Goal: Transaction & Acquisition: Purchase product/service

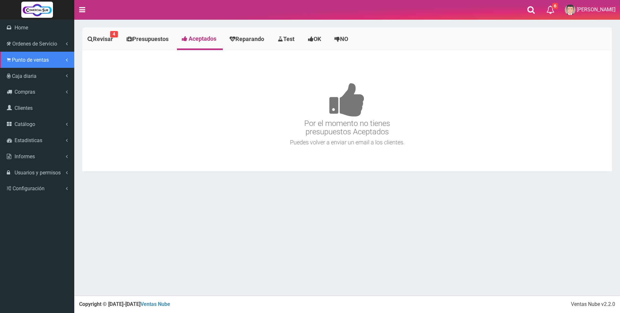
click at [31, 58] on span "Punto de ventas" at bounding box center [30, 60] width 37 height 6
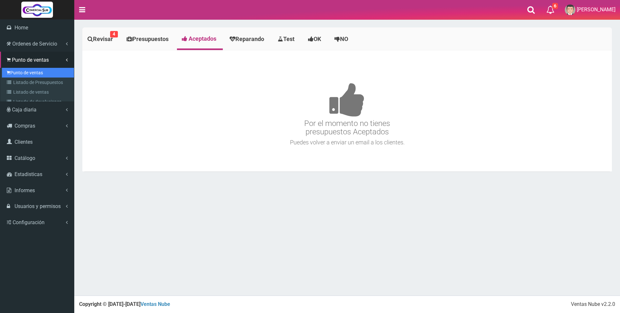
click at [33, 69] on link "Punto de ventas" at bounding box center [38, 73] width 72 height 10
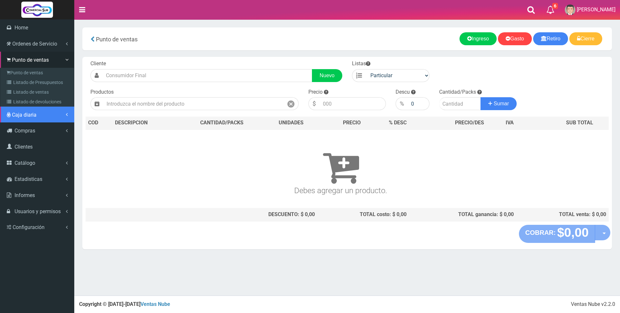
click at [27, 112] on span "Caja diaria" at bounding box center [24, 115] width 25 height 6
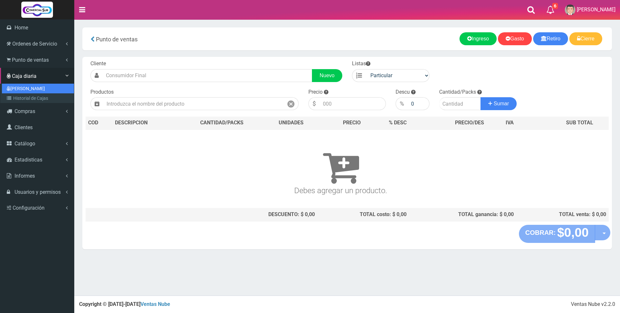
click at [26, 88] on link "[PERSON_NAME]" at bounding box center [38, 89] width 72 height 10
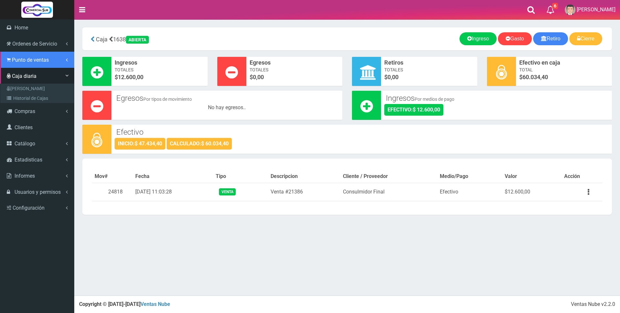
click at [32, 60] on span "Punto de ventas" at bounding box center [30, 60] width 37 height 6
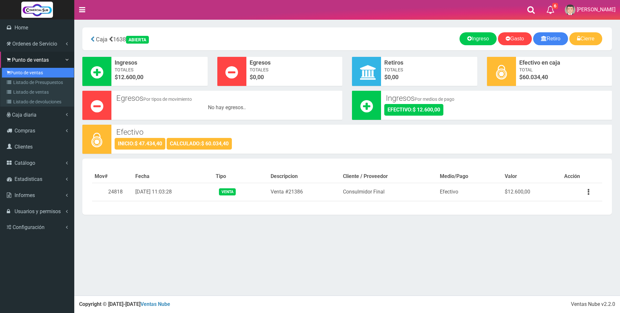
click at [35, 74] on link "Punto de ventas" at bounding box center [38, 73] width 72 height 10
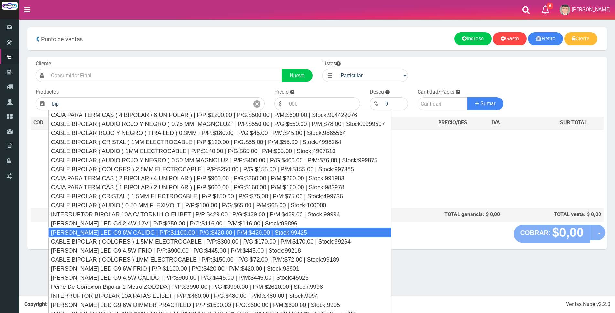
click at [141, 230] on div "BIPIN LED G9 6W CALIDO | P/P:$1100.00 | P/G:$420.00 | P/M:$420.00 | Stock:99425" at bounding box center [219, 233] width 343 height 10
type input "BIPIN LED G9 6W CALIDO | P/P:$1100.00 | P/G:$420.00 | P/M:$420.00 | Stock:99425"
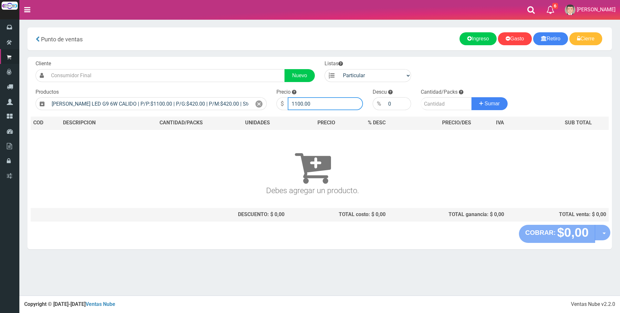
click at [318, 99] on input "1100.00" at bounding box center [325, 103] width 75 height 13
type input "1"
type input "3000"
click at [438, 98] on input "number" at bounding box center [446, 103] width 51 height 13
type input "4"
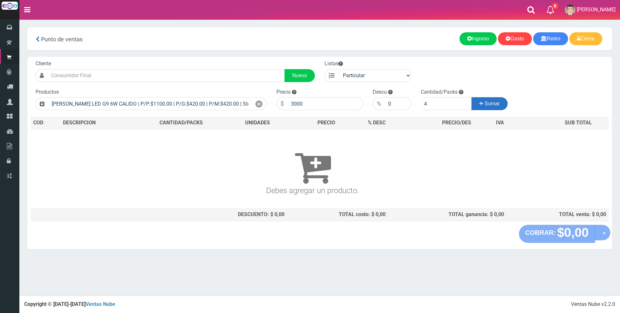
click at [482, 105] on button "Sumar" at bounding box center [489, 103] width 36 height 13
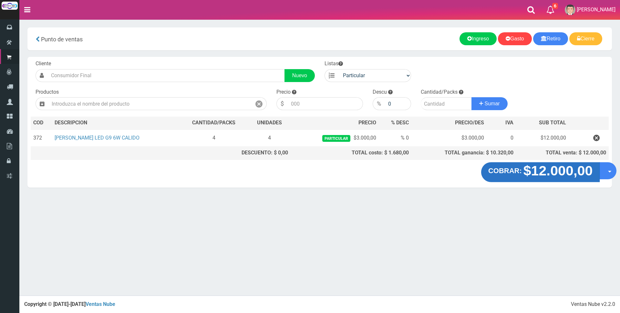
click at [544, 174] on strong "$12.000,00" at bounding box center [557, 170] width 69 height 15
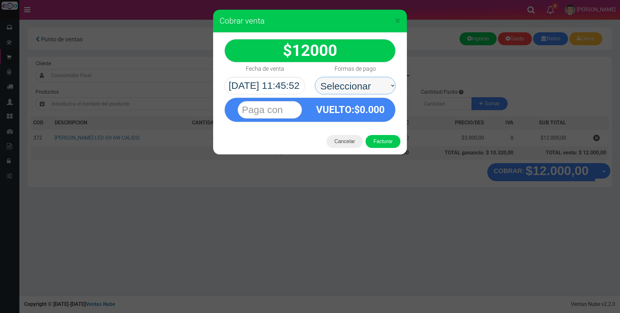
click at [346, 87] on select "Seleccionar Efectivo Tarjeta de Crédito Depósito Débito" at bounding box center [355, 85] width 81 height 17
select select "Efectivo"
click at [315, 77] on select "Seleccionar Efectivo Tarjeta de Crédito Depósito Débito" at bounding box center [355, 85] width 81 height 17
click at [293, 110] on input "text" at bounding box center [270, 109] width 64 height 17
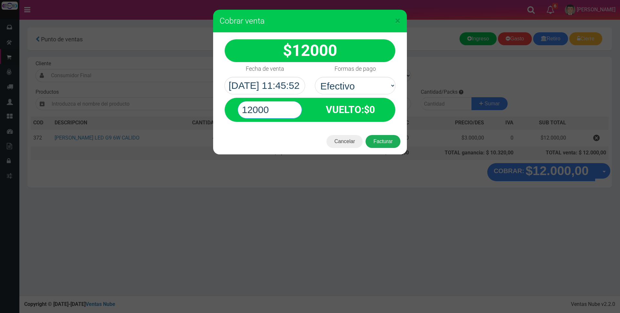
type input "12000"
click at [370, 142] on button "Facturar" at bounding box center [383, 141] width 35 height 13
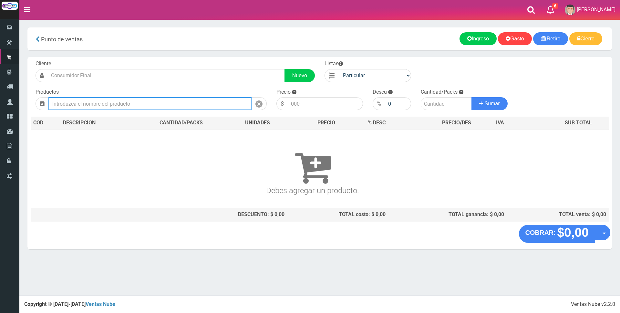
click at [72, 107] on input "text" at bounding box center [149, 103] width 203 height 13
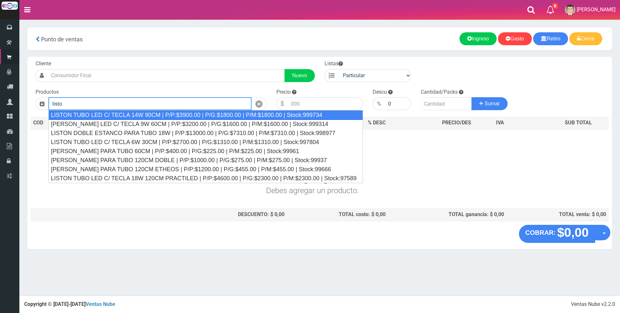
drag, startPoint x: 124, startPoint y: 113, endPoint x: 131, endPoint y: 113, distance: 6.8
click at [125, 113] on div "LISTON TUBO LED C/ TECLA 14W 90CM | P/P:$3900.00 | P/G:$1800.00 | P/M:$1800.00 …" at bounding box center [205, 115] width 315 height 10
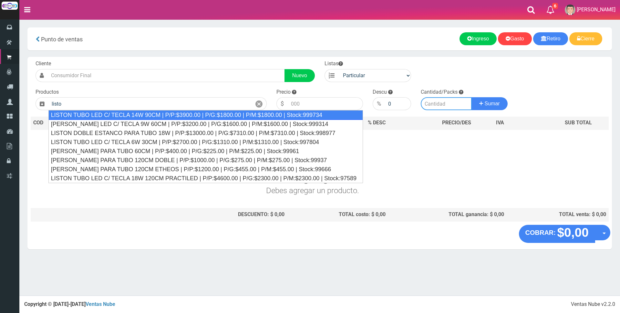
type input "LISTON TUBO LED C/ TECLA 14W 90CM | P/P:$3900.00 | P/G:$1800.00 | P/M:$1800.00 …"
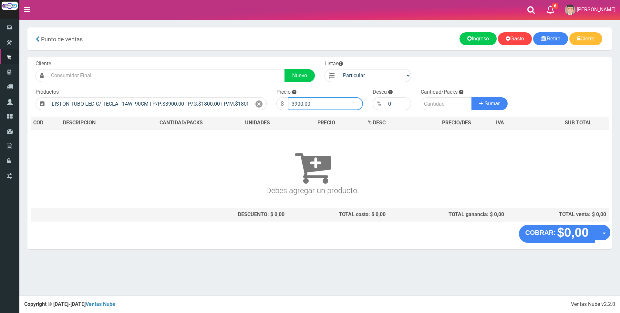
click at [316, 100] on input "3900.00" at bounding box center [325, 103] width 75 height 13
type input "3"
type input "12000"
click at [425, 101] on input "number" at bounding box center [446, 103] width 51 height 13
type input "1"
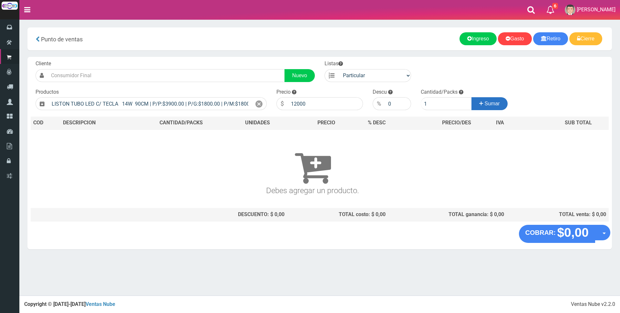
click at [492, 104] on span "Sumar" at bounding box center [492, 103] width 15 height 5
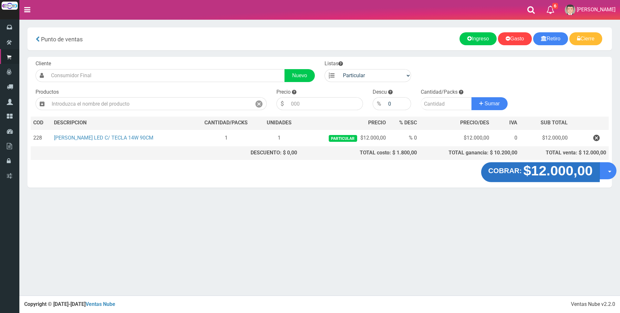
click at [569, 175] on strong "$12.000,00" at bounding box center [557, 170] width 69 height 15
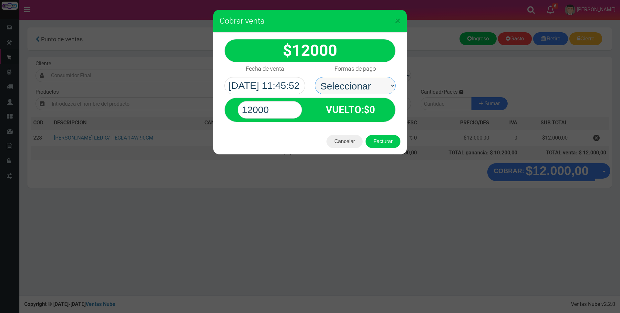
click at [347, 88] on select "Seleccionar Efectivo Tarjeta de Crédito Depósito Débito" at bounding box center [355, 85] width 81 height 17
select select "Efectivo"
click at [315, 77] on select "Seleccionar Efectivo Tarjeta de Crédito Depósito Débito" at bounding box center [355, 85] width 81 height 17
click at [379, 137] on button "Facturar" at bounding box center [383, 141] width 35 height 13
